Goal: Task Accomplishment & Management: Complete application form

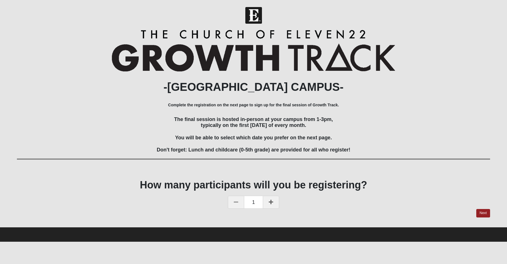
click at [235, 199] on icon at bounding box center [236, 201] width 5 height 5
click at [235, 200] on icon at bounding box center [236, 201] width 5 height 5
click at [272, 200] on icon at bounding box center [271, 201] width 5 height 5
click at [236, 203] on icon at bounding box center [236, 201] width 5 height 5
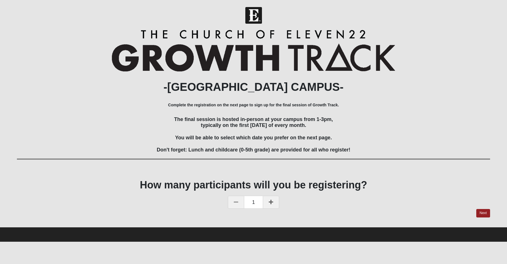
click at [280, 197] on div "1" at bounding box center [253, 202] width 473 height 13
click at [275, 201] on link at bounding box center [271, 202] width 16 height 13
click at [488, 211] on link "Next" at bounding box center [483, 213] width 14 height 8
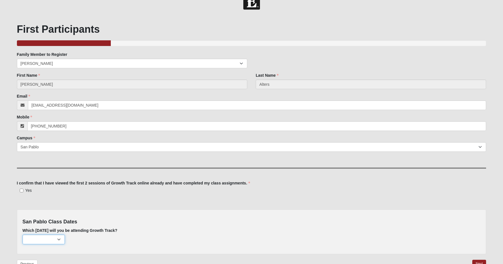
scroll to position [51, 0]
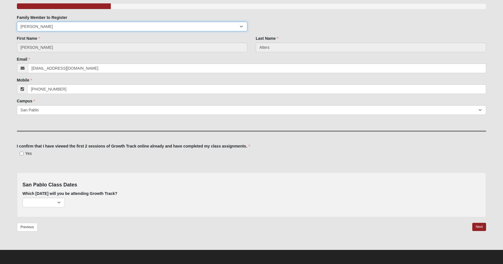
select select "58393"
select select "58394"
click at [22, 153] on input "Yes" at bounding box center [22, 154] width 4 height 4
checkbox input "true"
click at [45, 207] on div "San Pablo Class Dates Which [DATE] will you be attending Growth Track? [DATE] (…" at bounding box center [251, 194] width 469 height 45
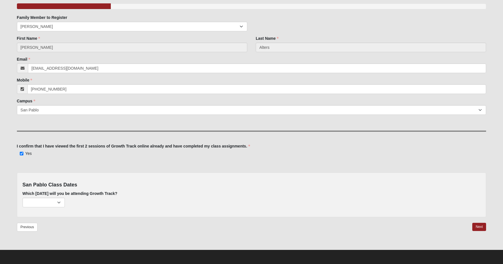
click at [474, 0] on html "Hello [PERSON_NAME] My Account Log Out [GEOGRAPHIC_DATA] Growth Track 2025 Even…" at bounding box center [251, 106] width 503 height 315
select select "807"
click at [480, 228] on link "Next" at bounding box center [479, 227] width 14 height 8
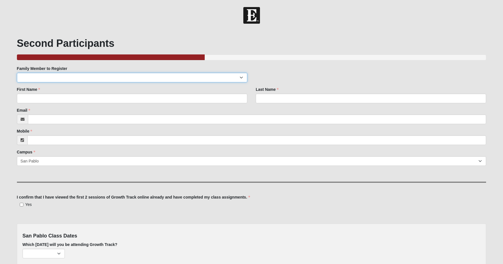
select select "58393"
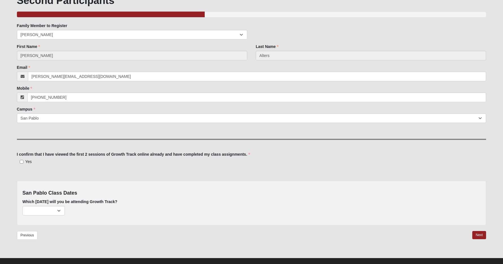
scroll to position [51, 0]
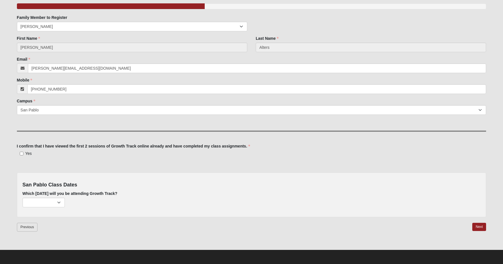
click at [33, 227] on link "Previous" at bounding box center [27, 227] width 21 height 9
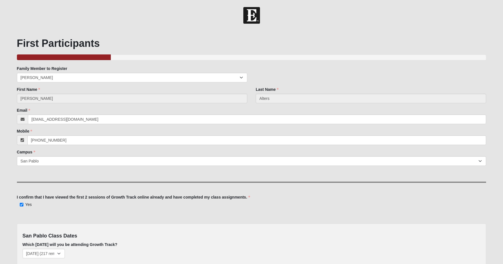
scroll to position [51, 0]
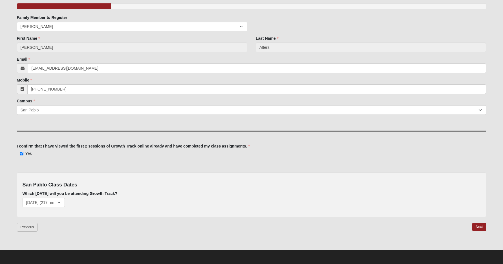
click at [34, 227] on link "Previous" at bounding box center [27, 227] width 21 height 9
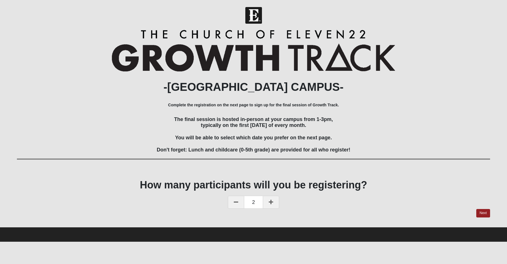
click at [239, 197] on link at bounding box center [236, 202] width 16 height 13
click at [489, 214] on link "Next" at bounding box center [483, 213] width 14 height 8
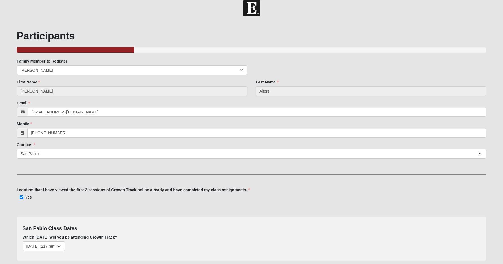
scroll to position [51, 0]
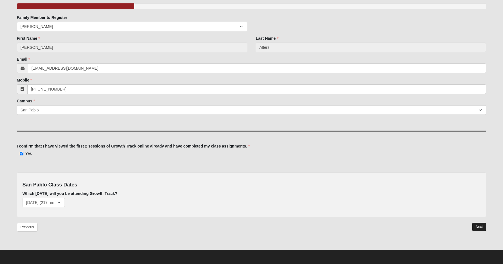
click at [475, 226] on link "Next" at bounding box center [479, 227] width 14 height 8
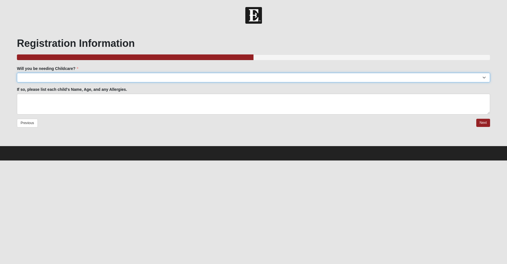
select select "Yes"
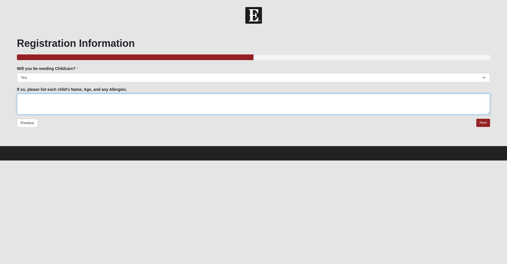
click at [78, 100] on textarea "If so, please list each child's Name, Age, and any Allergies." at bounding box center [253, 104] width 473 height 21
type textarea "[PERSON_NAME], 4, No known allergies. Charlotte Alters, 2, No known allergies."
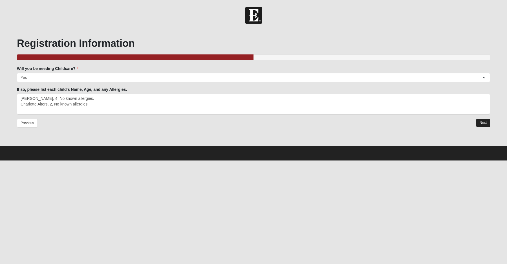
click at [480, 124] on link "Next" at bounding box center [483, 123] width 14 height 8
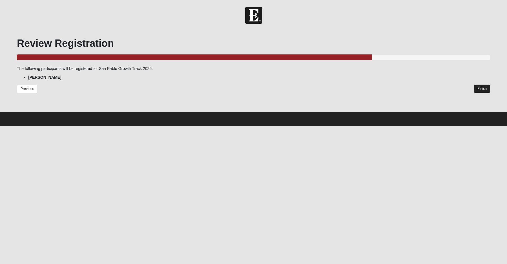
click at [482, 89] on link "Finish" at bounding box center [482, 89] width 16 height 8
